Goal: Find specific page/section: Find specific page/section

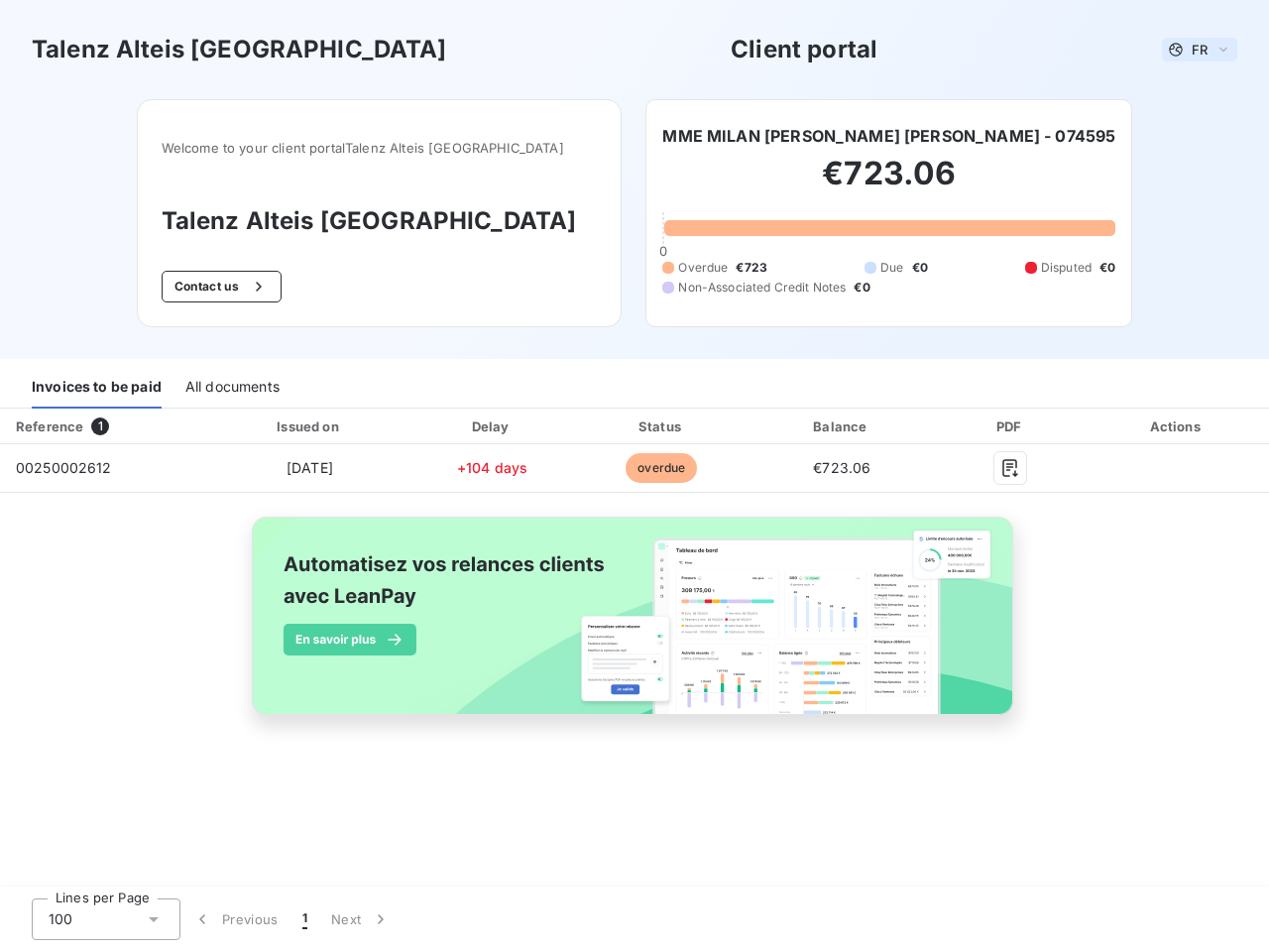
click at [1200, 50] on span "FR" at bounding box center [1200, 50] width 16 height 16
click at [253, 286] on button "Contact us" at bounding box center [221, 286] width 120 height 32
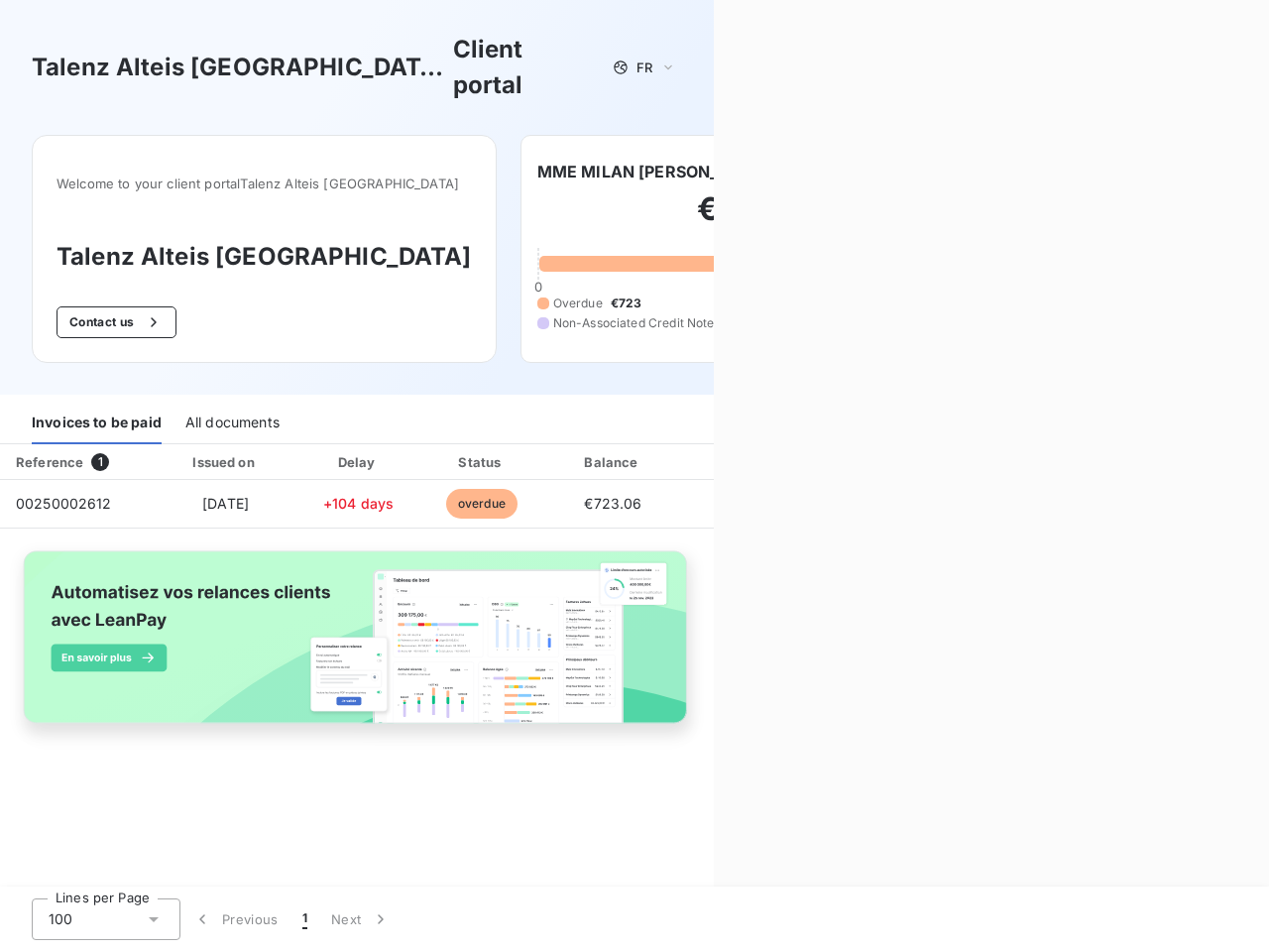
click at [833, 136] on div "Contact us Fill out the form below, and a member of our team will get back to y…" at bounding box center [991, 476] width 555 height 952
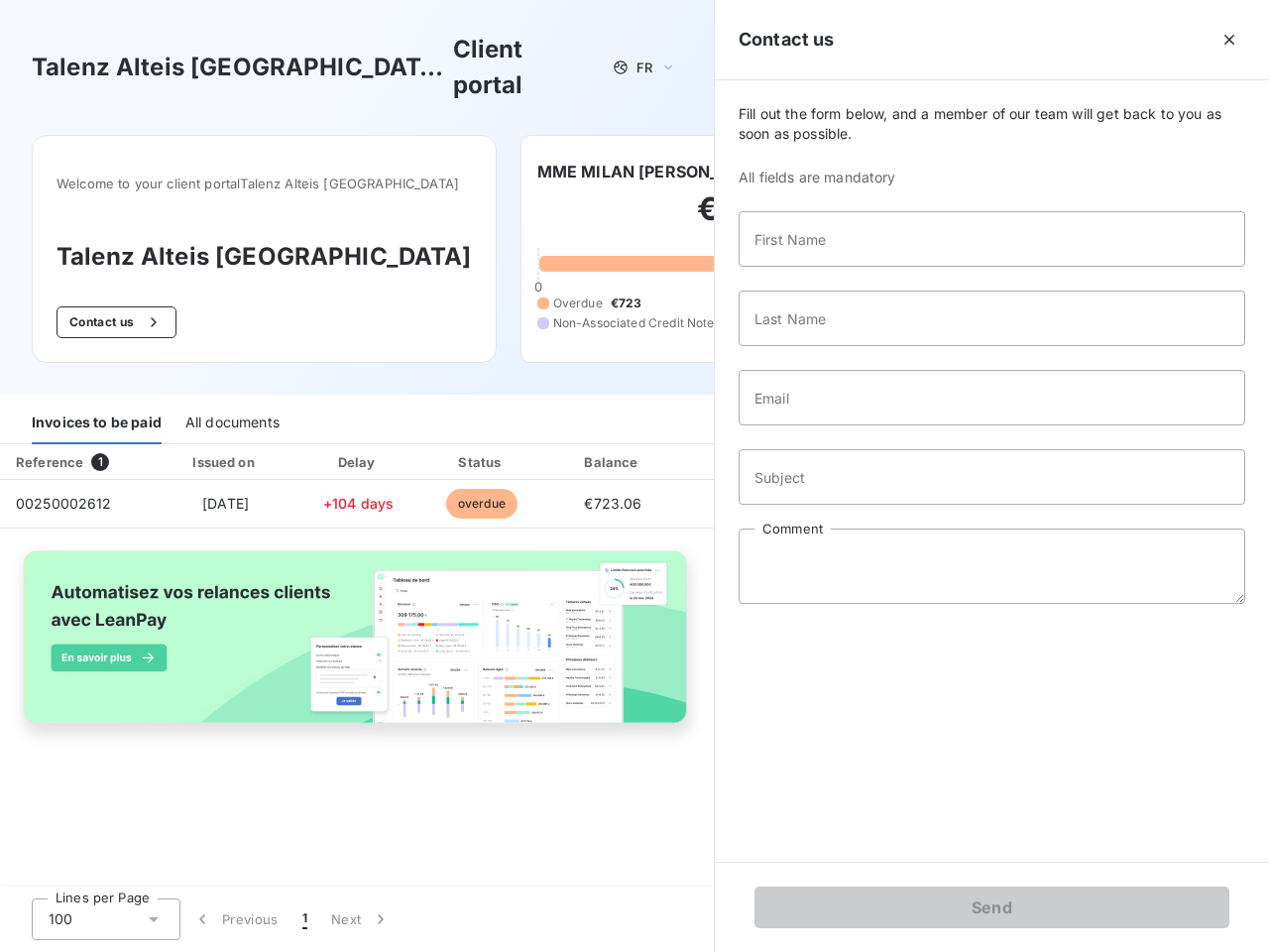
click at [97, 403] on div "Invoices to be paid" at bounding box center [97, 424] width 130 height 42
click at [231, 403] on div "All documents" at bounding box center [232, 424] width 95 height 42
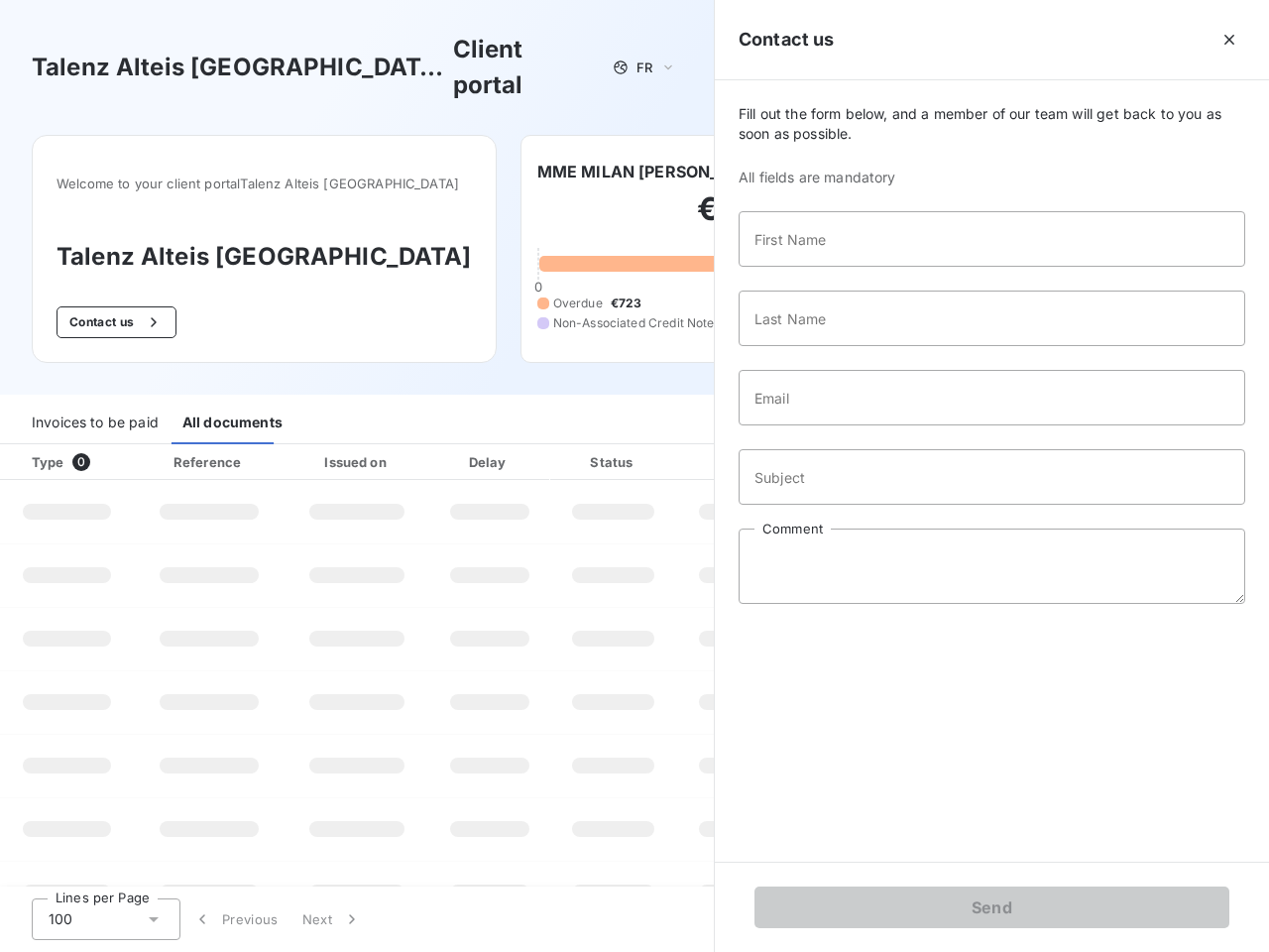
click at [105, 444] on th "Type 0" at bounding box center [67, 462] width 134 height 36
click at [309, 444] on th "Issued on" at bounding box center [356, 462] width 144 height 36
click at [492, 444] on th "Delay" at bounding box center [490, 462] width 121 height 36
click at [662, 444] on th "Status" at bounding box center [613, 462] width 126 height 36
click at [842, 426] on div "Fill out the form below, and a member of our team will get back to you as soon …" at bounding box center [991, 471] width 554 height 781
